Goal: Task Accomplishment & Management: Use online tool/utility

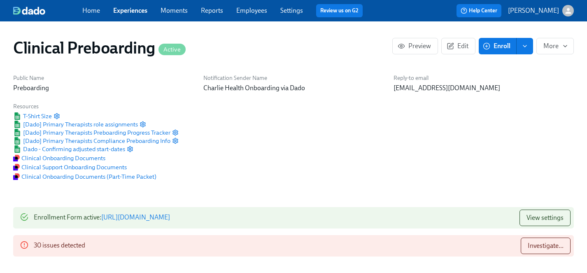
scroll to position [0, 10752]
click at [134, 10] on link "Experiences" at bounding box center [130, 11] width 34 height 8
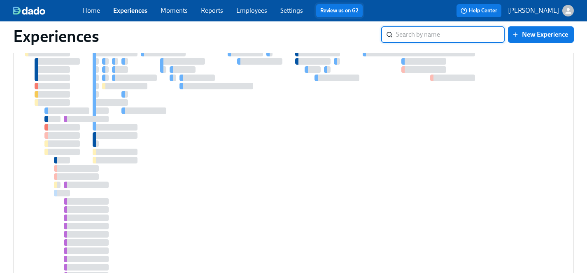
scroll to position [14, 0]
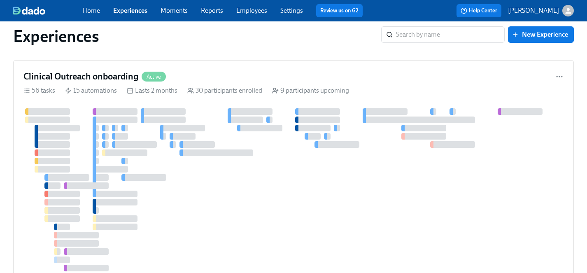
click at [252, 8] on link "Employees" at bounding box center [251, 11] width 31 height 8
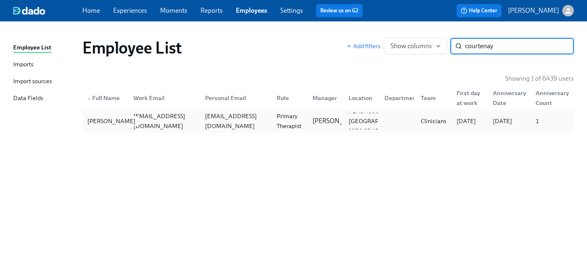
type input "courtenay"
click at [95, 117] on div "[PERSON_NAME]" at bounding box center [111, 121] width 55 height 10
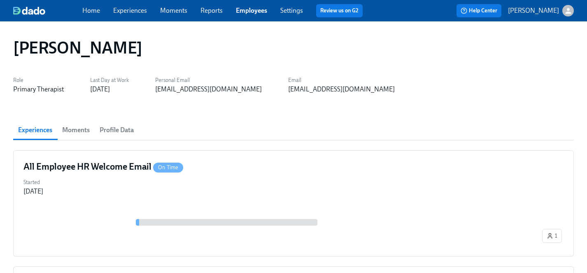
click at [131, 10] on link "Experiences" at bounding box center [130, 11] width 34 height 8
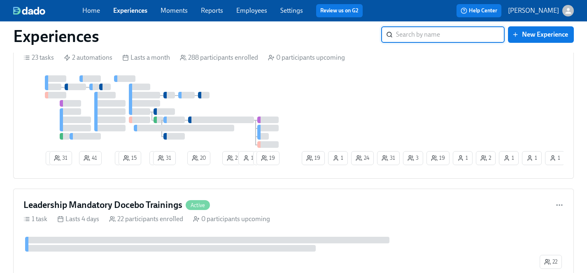
scroll to position [2809, 0]
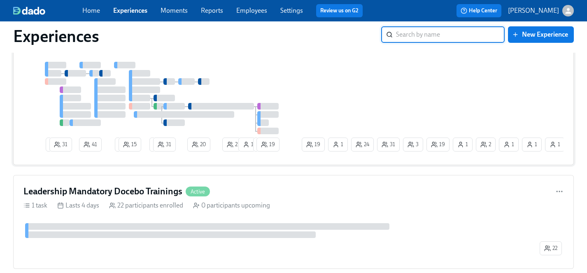
click at [313, 97] on div "1 31 41 2 15 2 31 20 21 1 1 19 19 31 1 3 2 1 1 24 19 1 1" at bounding box center [293, 108] width 540 height 93
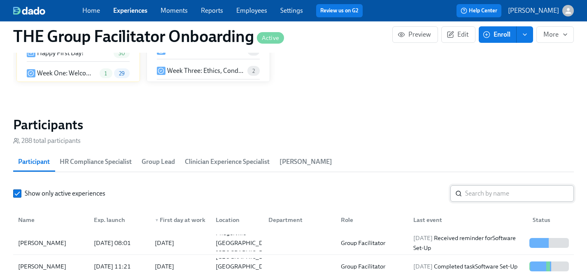
scroll to position [676, 0]
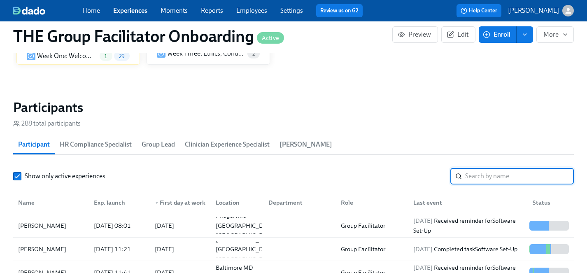
click at [480, 176] on input "search" at bounding box center [519, 176] width 109 height 16
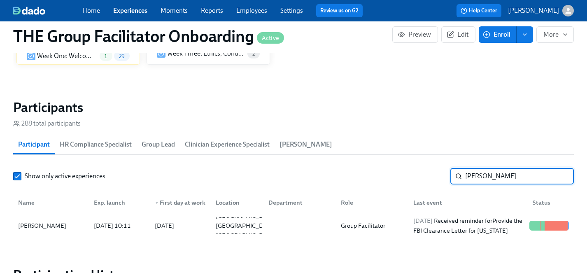
scroll to position [714, 0]
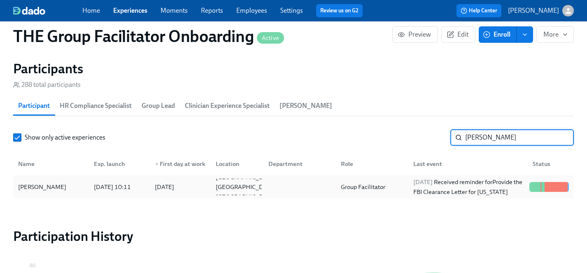
type input "[PERSON_NAME]"
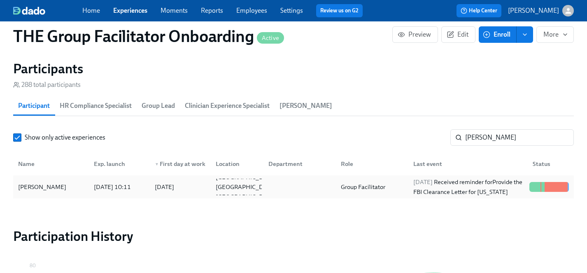
click at [25, 187] on div "[PERSON_NAME]" at bounding box center [42, 187] width 55 height 10
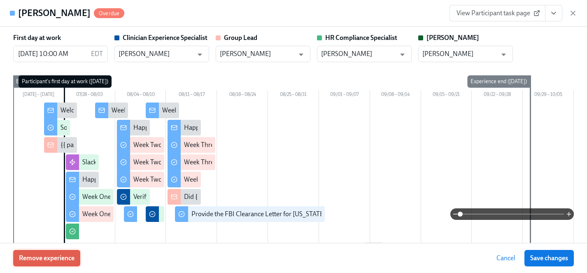
click at [65, 260] on span "Remove experience" at bounding box center [47, 258] width 56 height 8
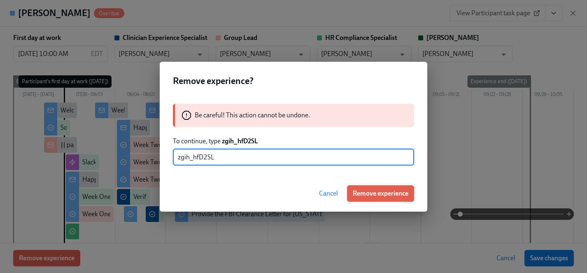
type input "zgih_hfD2SL"
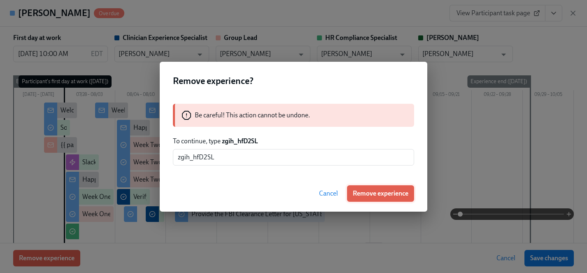
click at [399, 191] on span "Remove experience" at bounding box center [381, 193] width 56 height 8
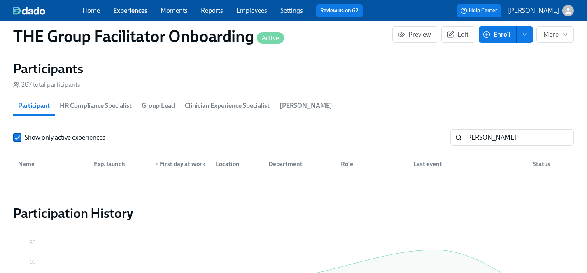
scroll to position [0, 14004]
click at [135, 11] on link "Experiences" at bounding box center [130, 11] width 34 height 8
